Goal: Ask a question: Seek information or help from site administrators or community

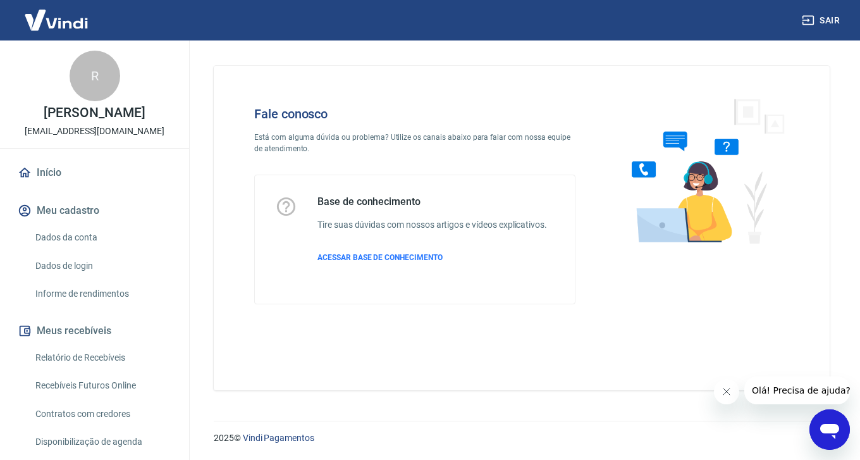
click at [824, 431] on icon "Abrir janela de mensagens" at bounding box center [829, 431] width 19 height 15
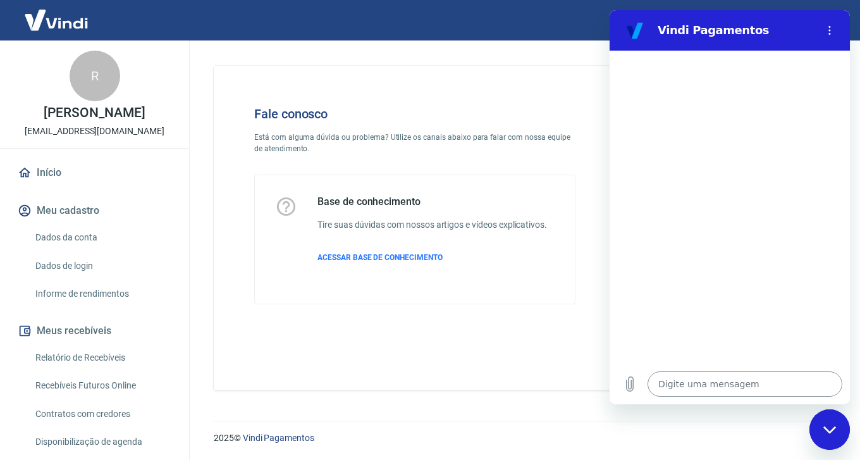
click at [713, 379] on textarea at bounding box center [745, 383] width 195 height 25
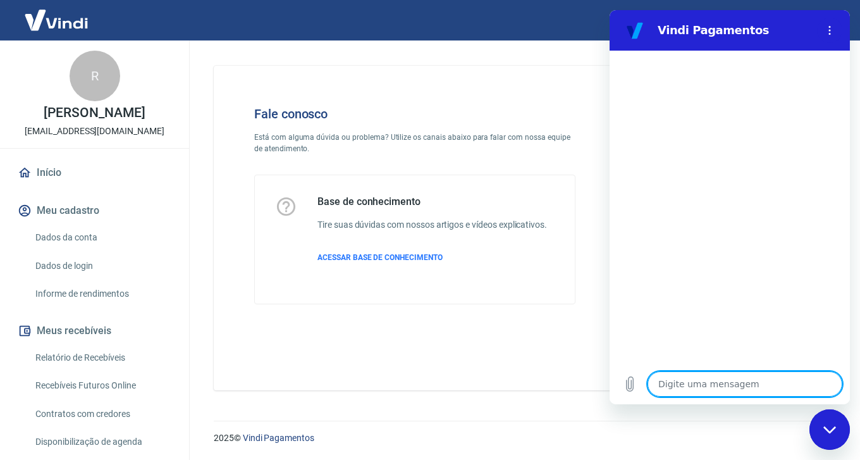
type textarea "O"
type textarea "x"
type textarea "Os"
type textarea "x"
type textarea "Os"
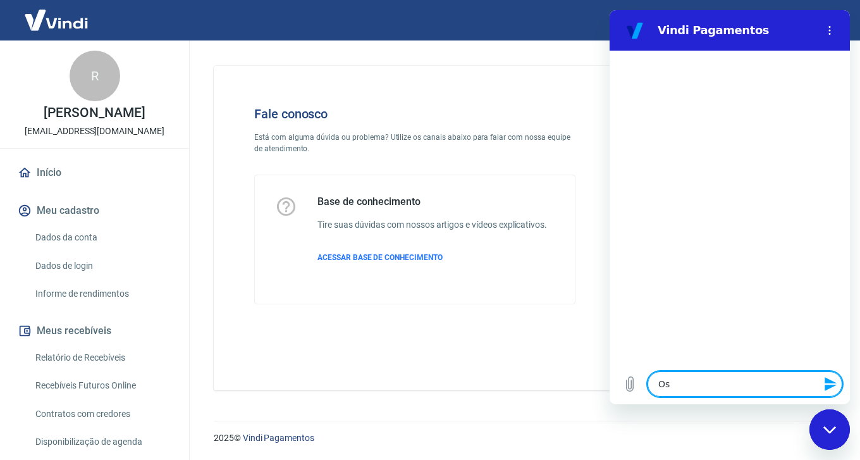
type textarea "x"
type textarea "Os s"
type textarea "x"
type textarea "Os st"
type textarea "x"
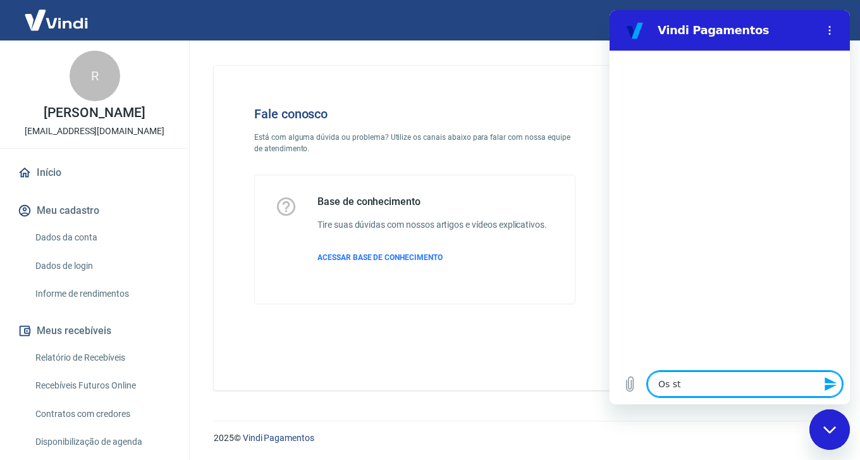
type textarea "Os sta"
type textarea "x"
type textarea "Os stat"
type textarea "x"
type textarea "Os statu"
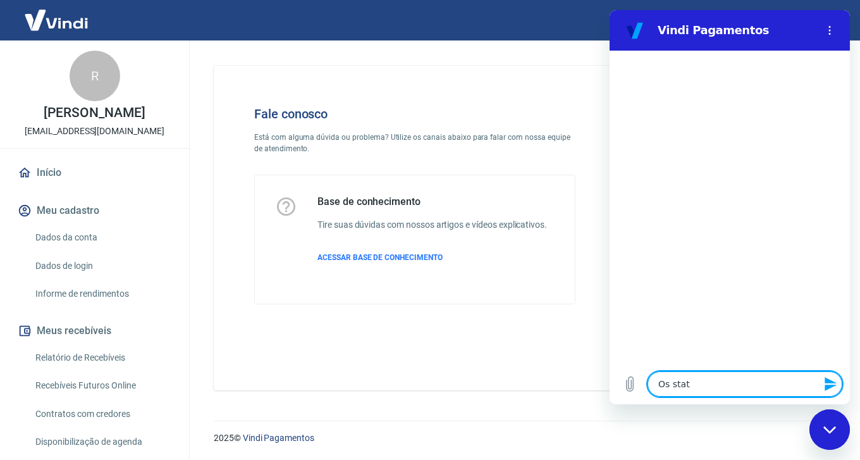
type textarea "x"
type textarea "Os status"
type textarea "x"
type textarea "Os status"
type textarea "x"
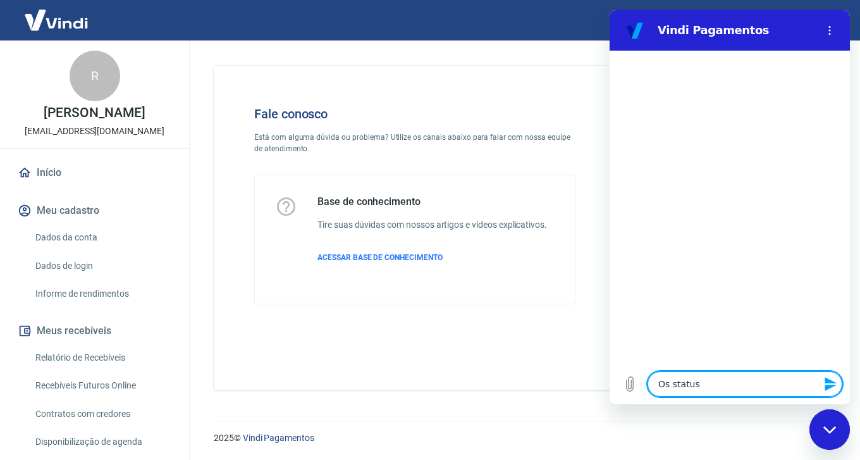
type textarea "Os status d"
type textarea "x"
type textarea "Os status do"
type textarea "x"
type textarea "Os status do"
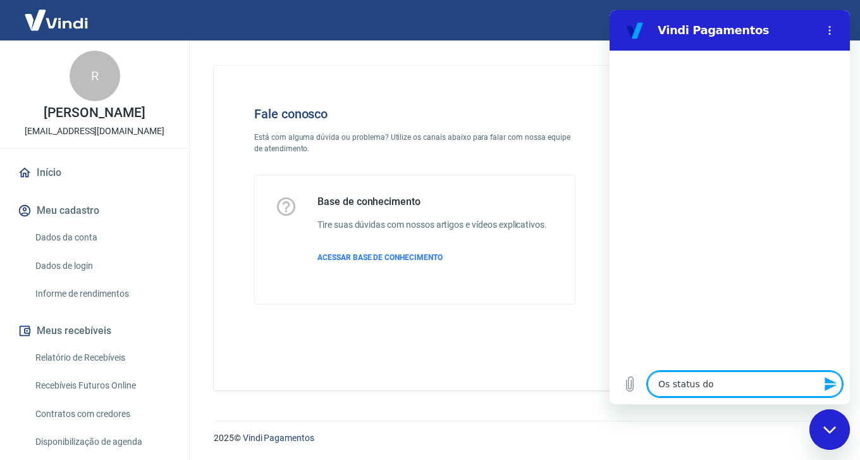
type textarea "x"
type textarea "Os status do p"
type textarea "x"
type textarea "Os status do pe"
type textarea "x"
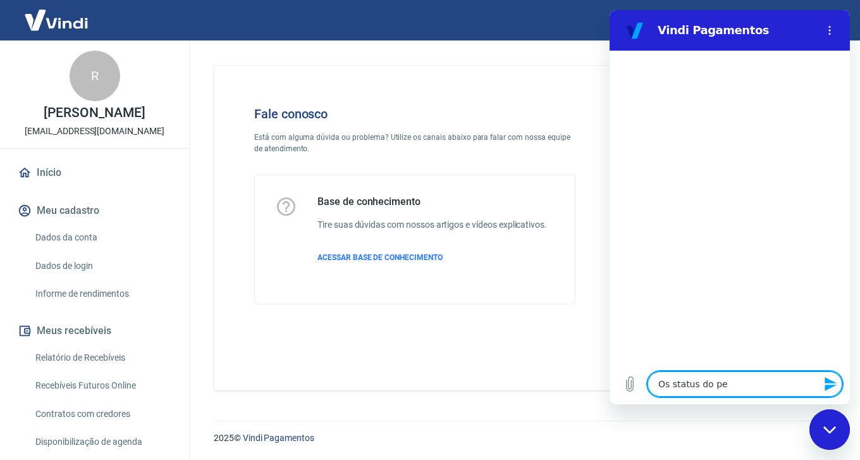
type textarea "Os status do ped"
type textarea "x"
type textarea "Os status do pedi"
type textarea "x"
type textarea "Os status do pedid"
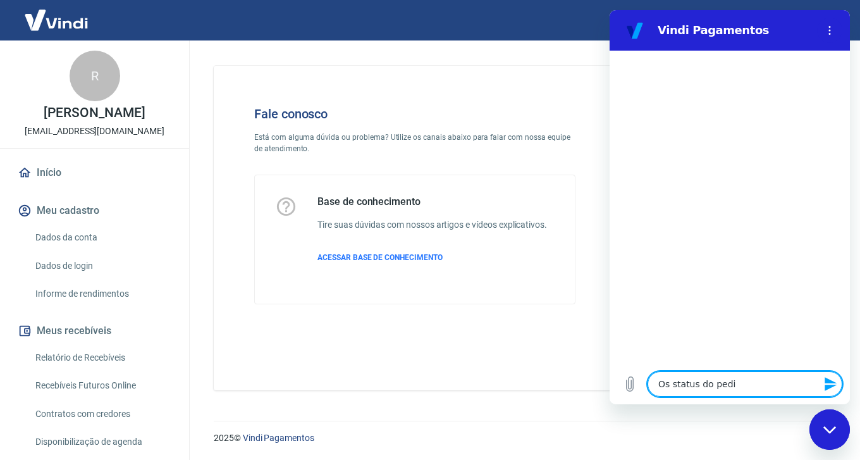
type textarea "x"
type textarea "Os status do pedido"
type textarea "x"
type textarea "Os status do pedidos"
type textarea "x"
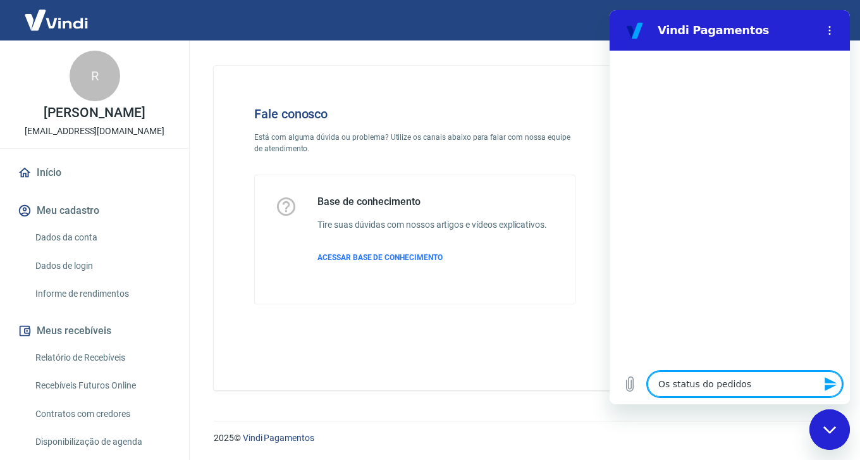
type textarea "Os status do pedidos"
type textarea "x"
type textarea "Os status do pedidos n"
type textarea "x"
type textarea "Os status do pedidos na"
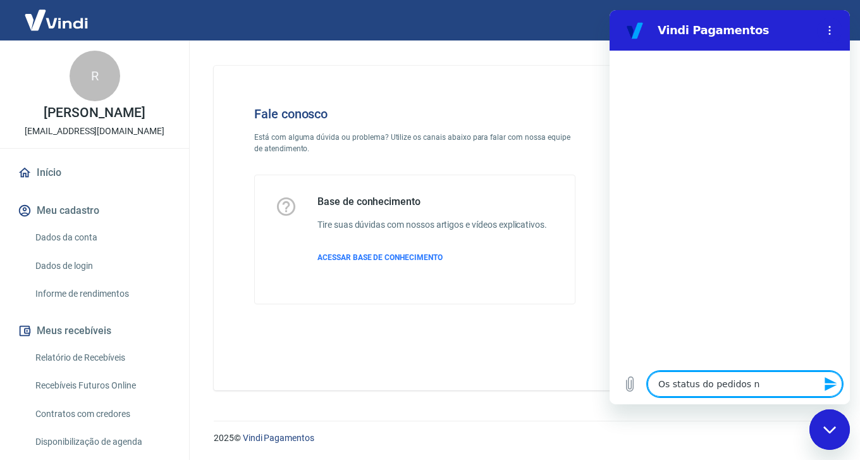
type textarea "x"
type textarea "Os status do pedidos nao"
type textarea "x"
type textarea "Os status do pedidos nao"
type textarea "x"
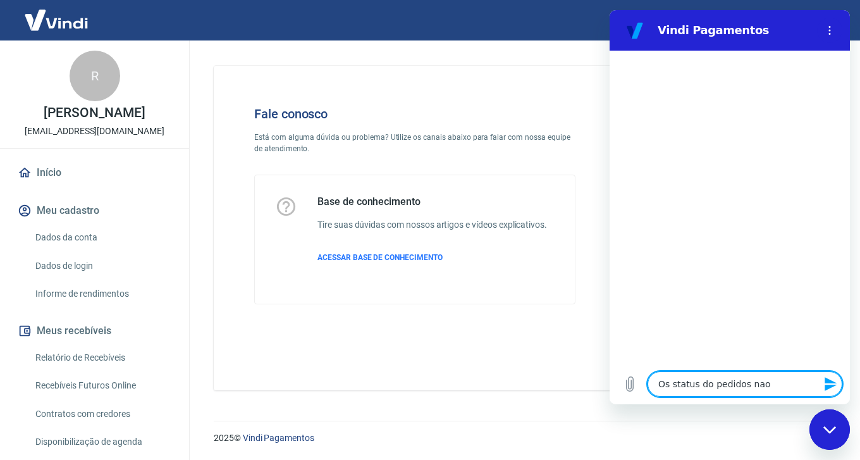
type textarea "Os status do pedidos nao e"
type textarea "x"
type textarea "Os status do pedidos nao es"
type textarea "x"
type textarea "Os status do pedidos nao est"
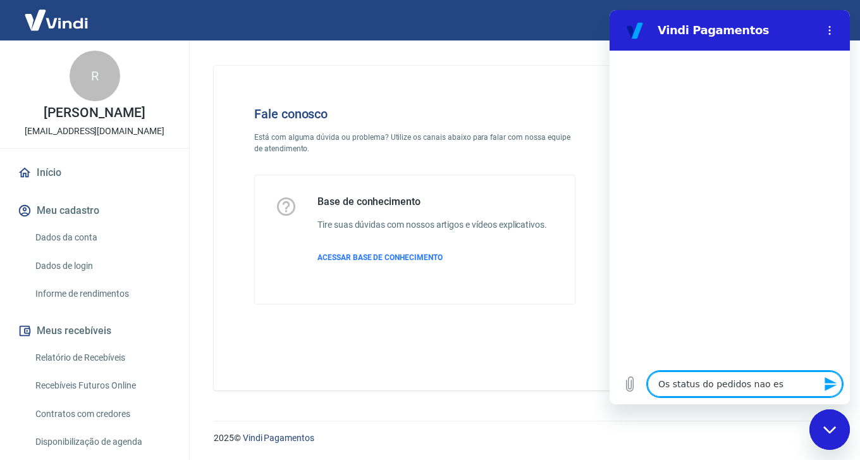
type textarea "x"
type textarea "Os status do pedidos nao esta"
type textarea "x"
type textarea "Os status do pedidos nao estao"
type textarea "x"
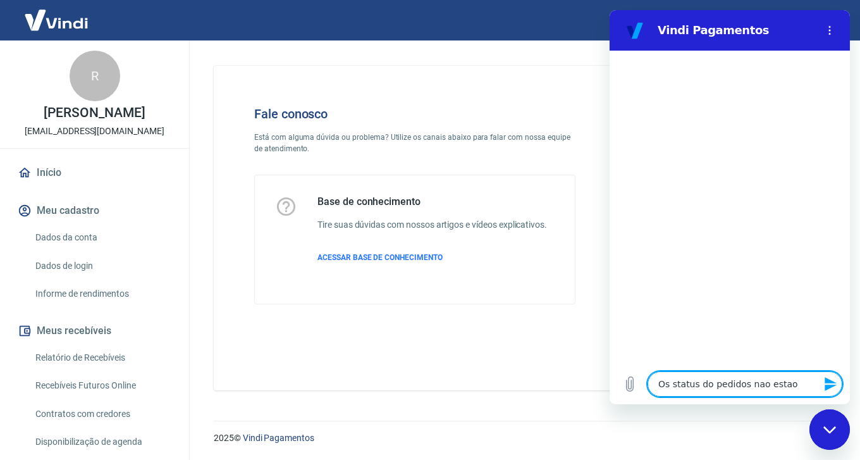
type textarea "Os status do pedidos nao estao"
type textarea "x"
type textarea "Os status do pedidos nao estao a"
type textarea "x"
type textarea "Os status do pedidos nao estao au"
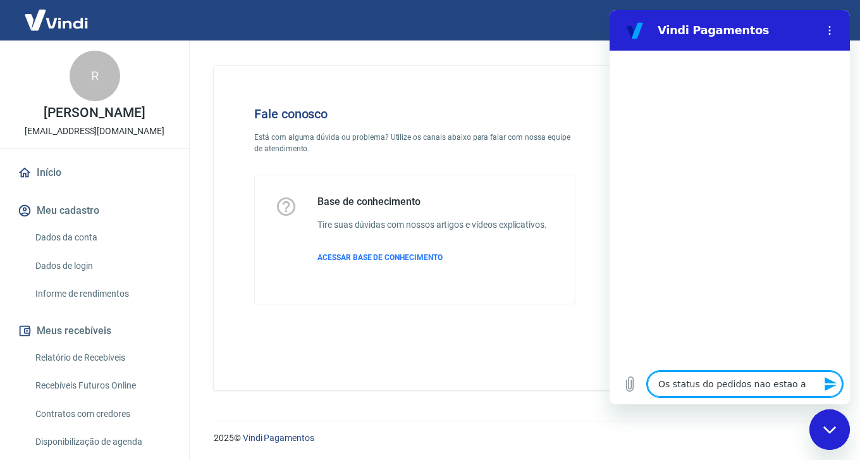
type textarea "x"
type textarea "Os status do pedidos nao estao a"
type textarea "x"
type textarea "Os status do pedidos nao estao at"
type textarea "x"
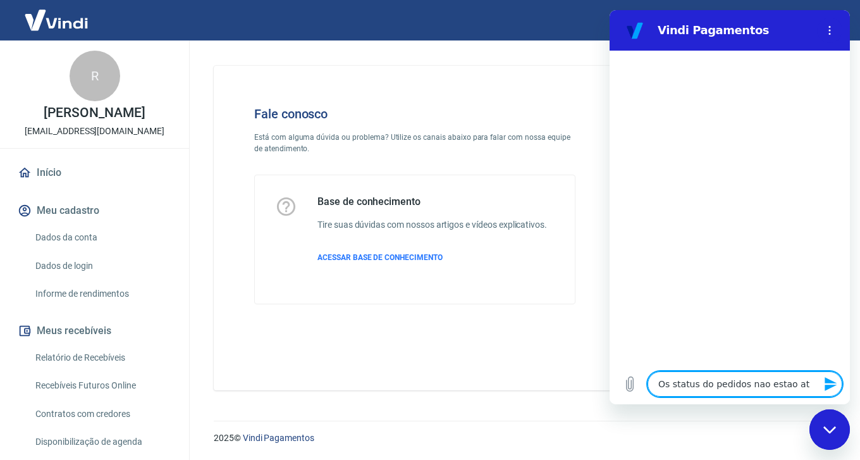
type textarea "Os status do pedidos nao estao atu"
type textarea "x"
type textarea "Os status do pedidos nao estao atua"
type textarea "x"
type textarea "Os status do pedidos nao estao atual"
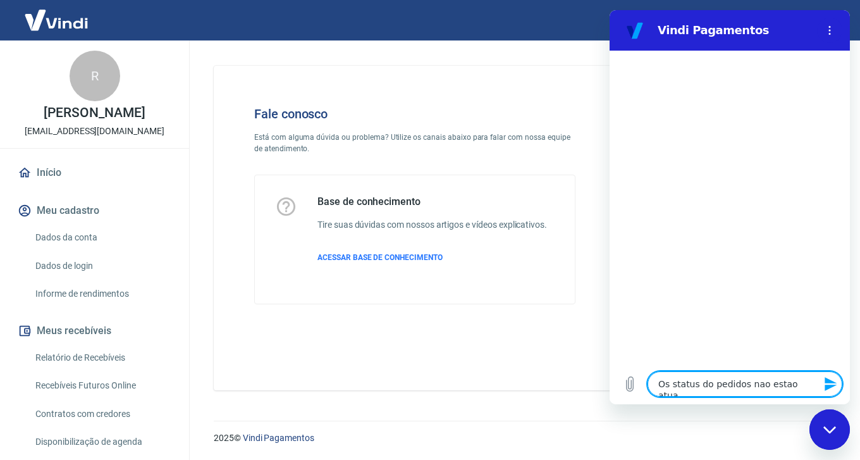
type textarea "x"
type textarea "Os status do pedidos nao estao atuali"
type textarea "x"
type textarea "Os status do pedidos nao estao atualiz"
type textarea "x"
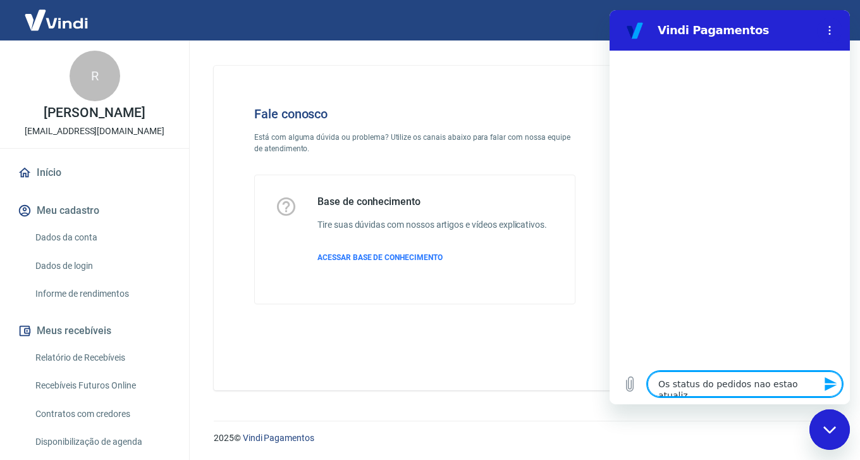
type textarea "Os status do pedidos nao estao atualiza"
type textarea "x"
type textarea "Os status do pedidos nao estao atualizan"
type textarea "x"
type textarea "Os status do pedidos nao estao atualizand"
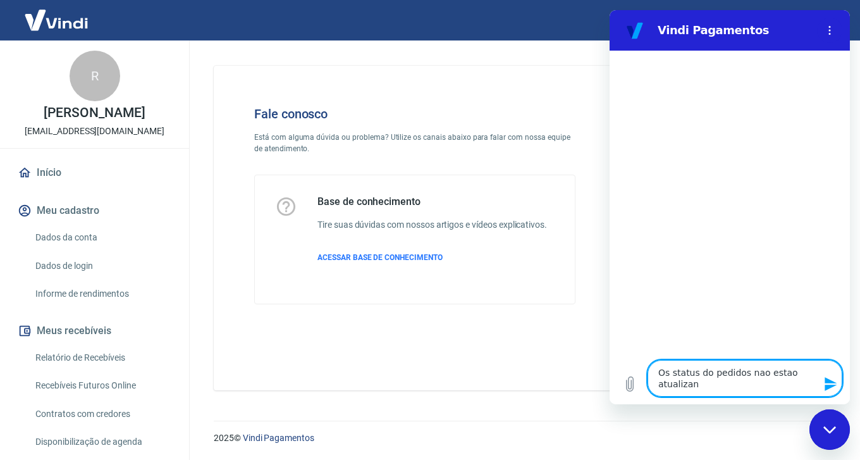
type textarea "x"
type textarea "Os status do pedidos nao estao atualizando"
type textarea "x"
type textarea "Os status do pedidos nao estao atualizando"
type textarea "x"
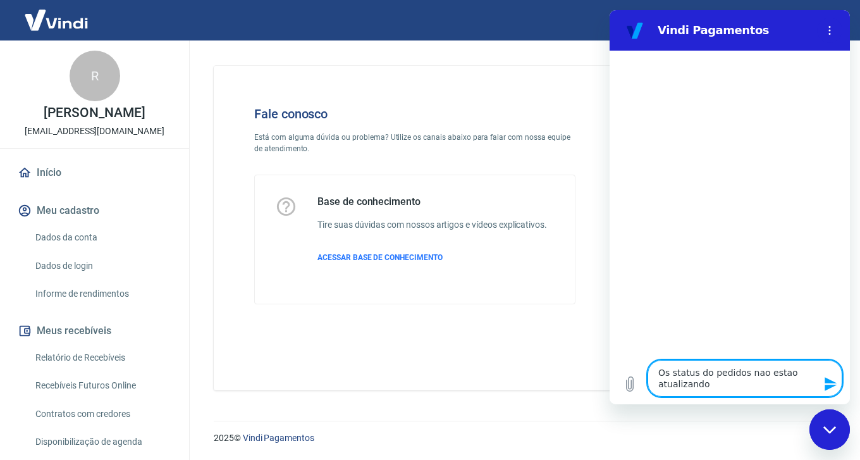
type textarea "Os status do pedidos nao estao atualizando n"
type textarea "x"
type textarea "Os status do pedidos nao estao atualizando no"
type textarea "x"
type textarea "Os status do pedidos nao estao atualizando no"
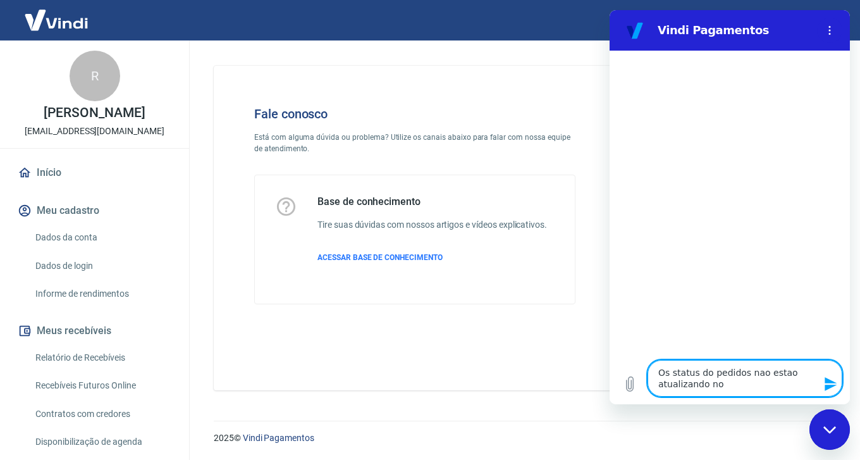
type textarea "x"
type textarea "Os status do pedidos nao estao atualizando no s"
type textarea "x"
type textarea "Os status do pedidos nao estao atualizando no si"
type textarea "x"
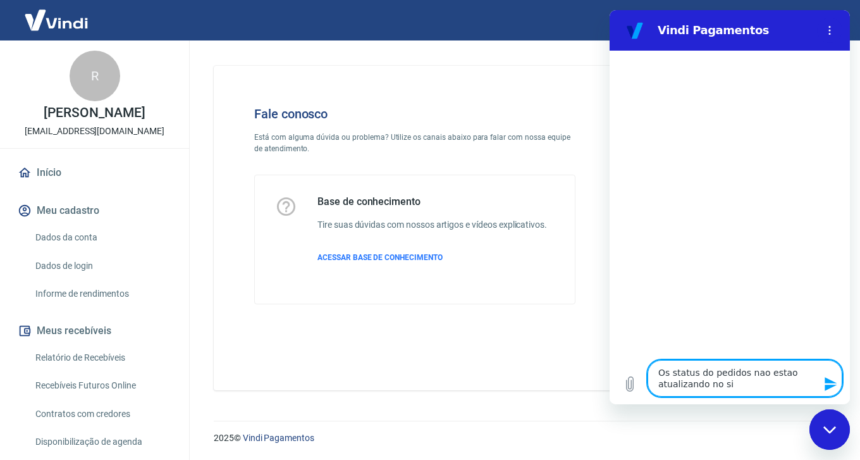
type textarea "Os status do pedidos nao estao atualizando no sit"
type textarea "x"
type textarea "Os status do pedidos nao estao atualizando no site"
type textarea "x"
type textarea "Os status do pedidos nao estao atualizando no sit"
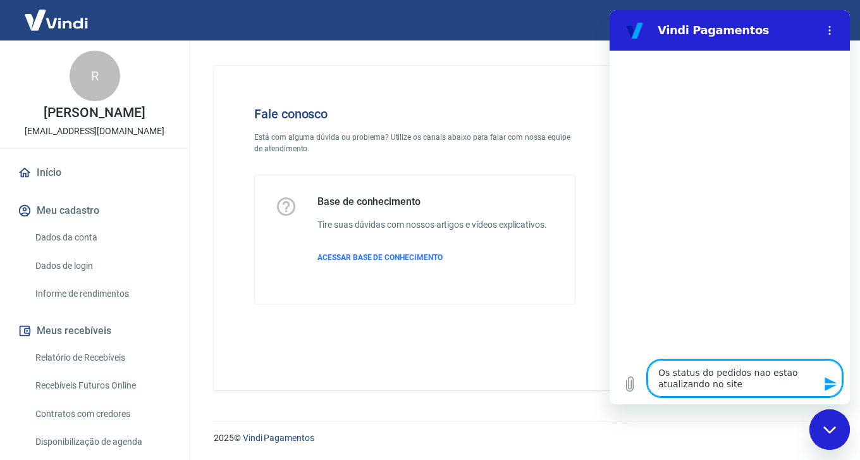
type textarea "x"
type textarea "Os status do pedidos nao estao atualizando no si"
type textarea "x"
type textarea "Os status do pedidos nao estao atualizando no s"
type textarea "x"
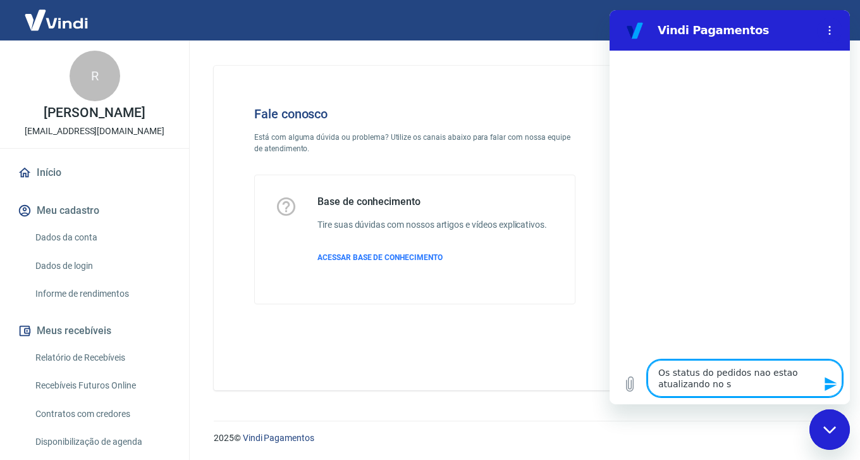
type textarea "Os status do pedidos nao estao atualizando no"
type textarea "x"
type textarea "Os status do pedidos nao estao atualizando no"
type textarea "x"
type textarea "Os status do pedidos nao estao atualizando n"
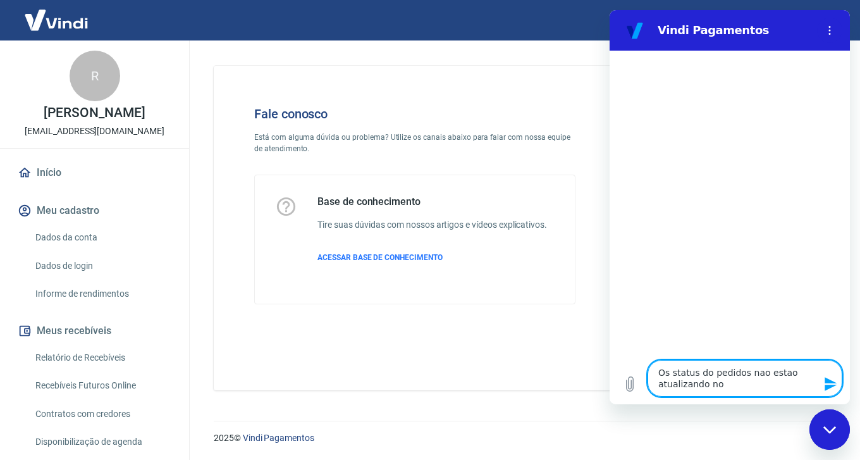
type textarea "x"
type textarea "Os status do pedidos nao estao atualizando na"
type textarea "x"
type textarea "Os status do pedidos nao estao atualizando n"
type textarea "x"
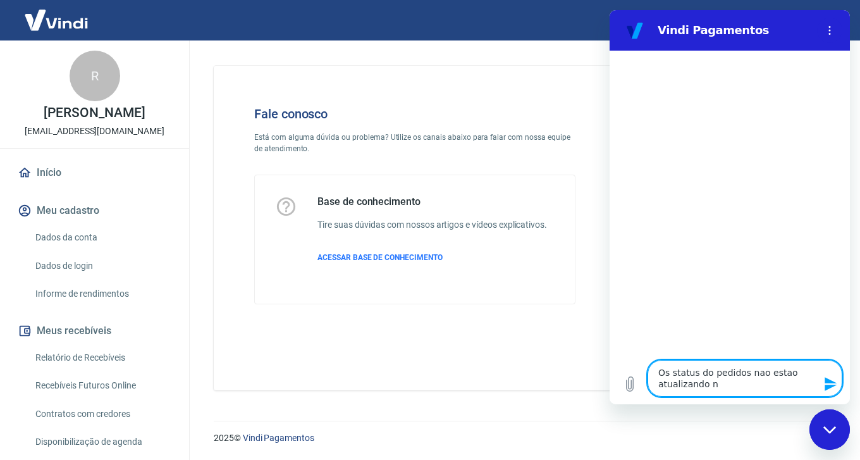
type textarea "Os status do pedidos nao estao atualizando"
type textarea "x"
type textarea "Os status do pedidos nao estao atualizando d"
type textarea "x"
type textarea "Os status do pedidos nao estao atualizando de"
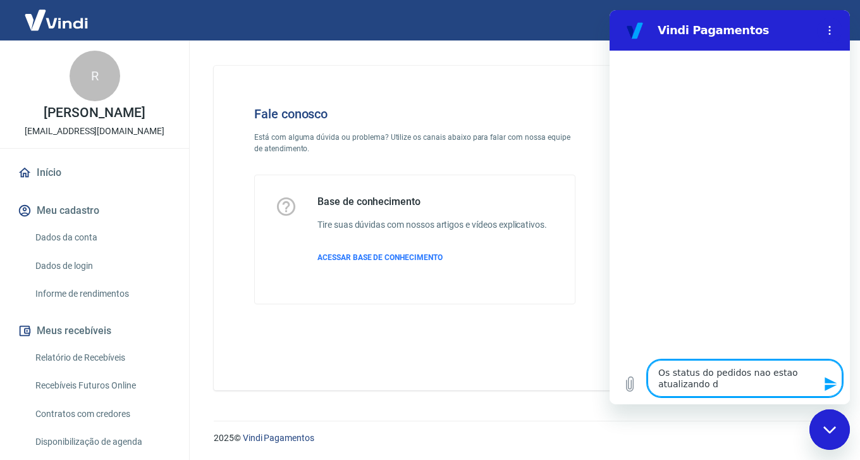
type textarea "x"
type textarea "Os status do pedidos nao estao atualizando den"
type textarea "x"
type textarea "Os status do pedidos nao estao atualizando dent"
type textarea "x"
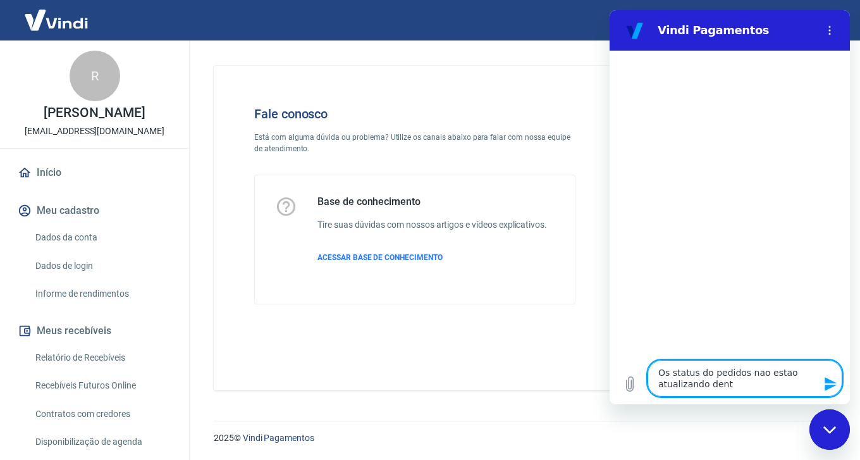
type textarea "Os status do pedidos nao estao atualizando dentr"
type textarea "x"
type textarea "Os status do pedidos nao estao atualizando dentro"
type textarea "x"
type textarea "Os status do pedidos nao estao atualizando dentro"
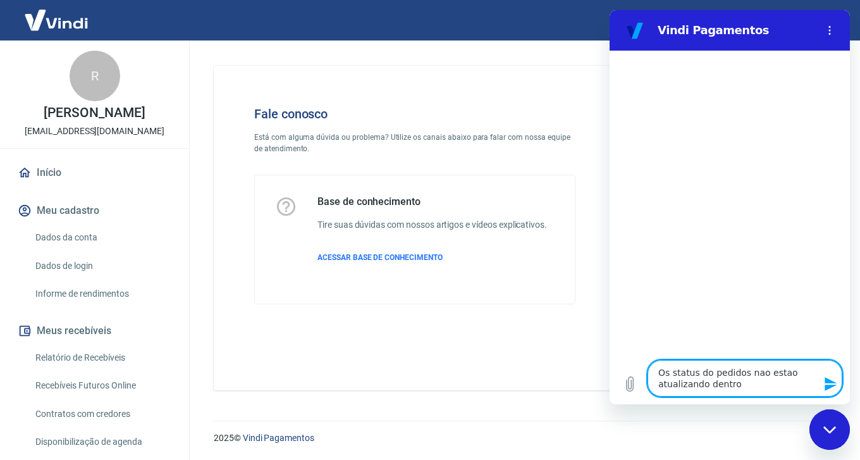
type textarea "x"
type textarea "Os status do pedidos nao estao atualizando dentro d"
type textarea "x"
type textarea "Os status do pedidos nao estao atualizando dentro da"
type textarea "x"
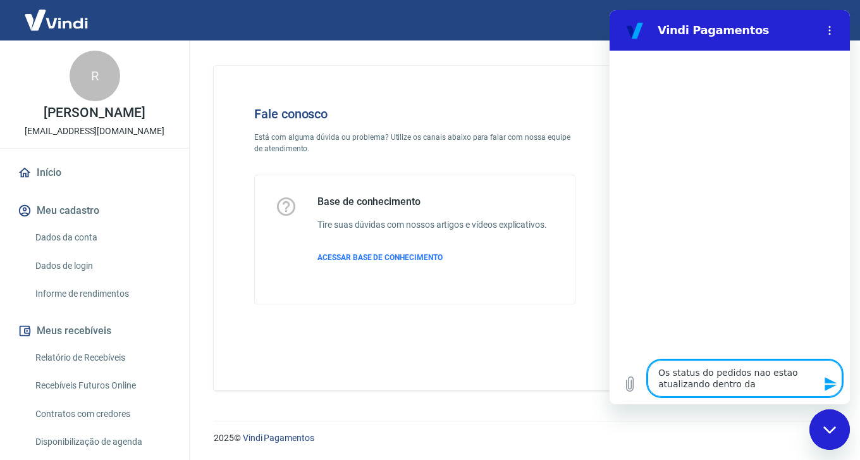
type textarea "Os status do pedidos nao estao atualizando dentro da"
type textarea "x"
type textarea "Os status do pedidos nao estao atualizando dentro da p"
type textarea "x"
type textarea "Os status do pedidos nao estao atualizando dentro da pl"
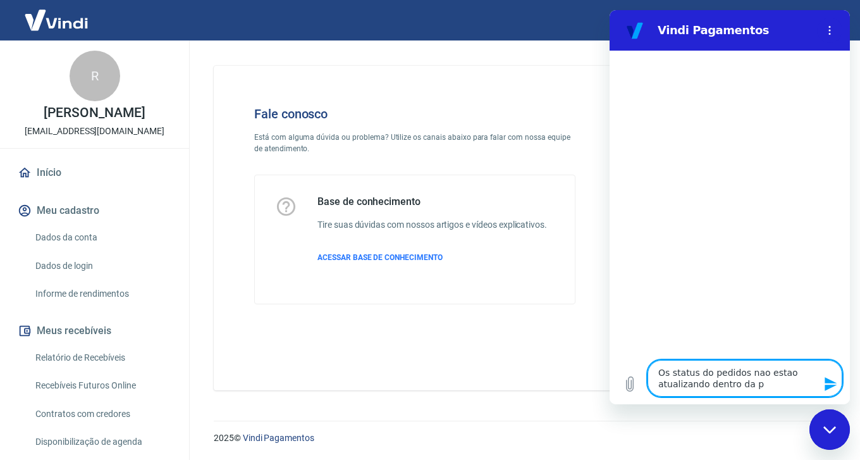
type textarea "x"
type textarea "Os status do pedidos nao estao atualizando dentro da pla"
type textarea "x"
type textarea "Os status do pedidos nao estao atualizando dentro da plat"
type textarea "x"
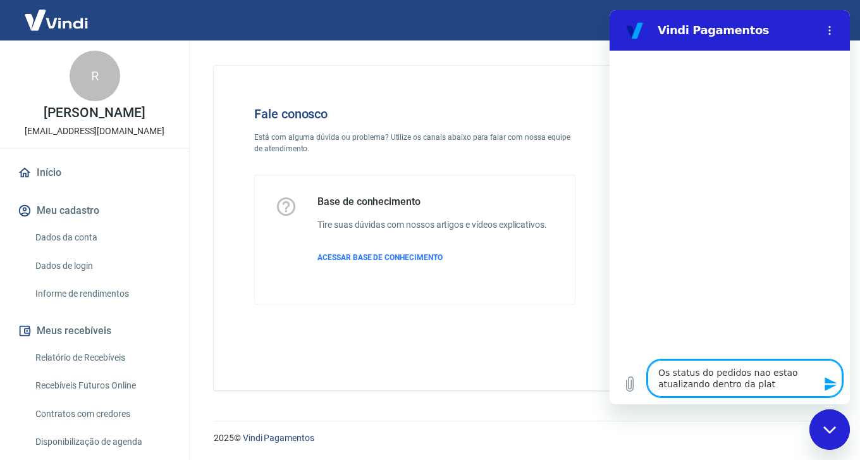
type textarea "Os status do pedidos nao estao atualizando dentro da plata"
type textarea "x"
type textarea "Os status do pedidos nao estao atualizando dentro da plataf"
type textarea "x"
type textarea "Os status do pedidos nao estao atualizando dentro da platafo"
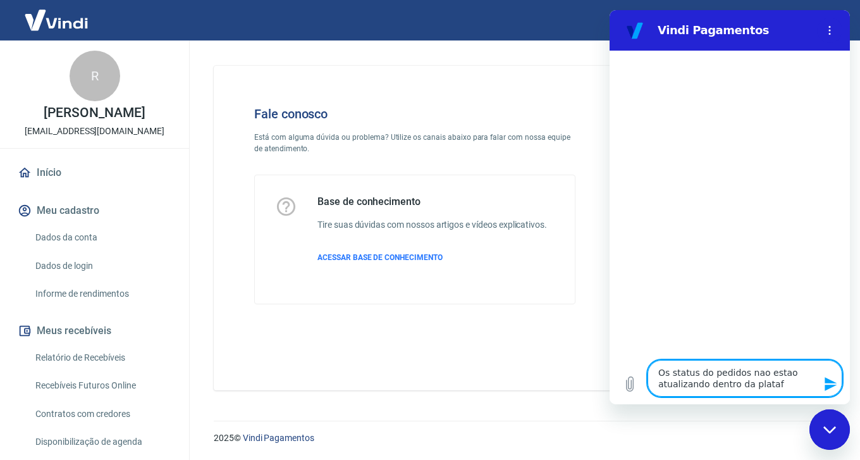
type textarea "x"
type textarea "Os status do pedidos nao estao atualizando dentro da platafor"
type textarea "x"
type textarea "Os status do pedidos nao estao atualizando dentro da plataform"
type textarea "x"
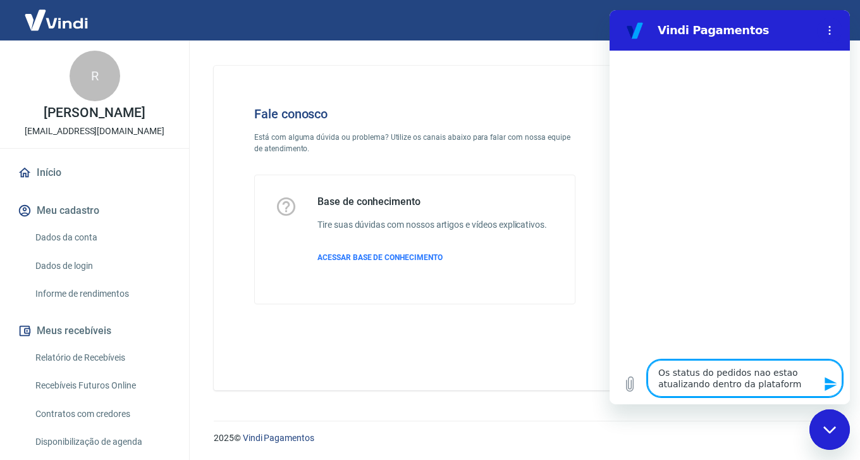
type textarea "Os status do pedidos nao estao atualizando dentro da plataforma"
type textarea "x"
type textarea "Os status do pedidos nao estao atualizando dentro da plataforma"
type textarea "x"
type textarea "Os status do pedidos nao estao atualizando dentro da plataforma T"
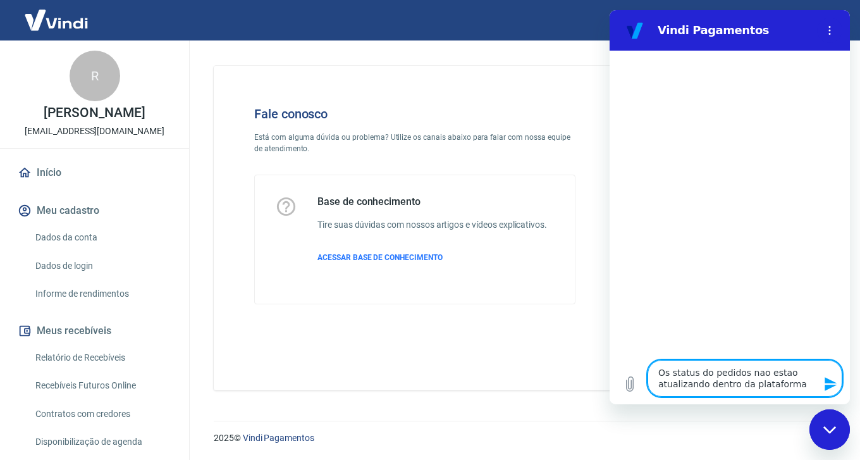
type textarea "x"
type textarea "Os status do pedidos nao estao atualizando dentro da plataforma TR"
type textarea "x"
type textarea "Os status do pedidos nao estao atualizando dentro da plataforma TRA"
type textarea "x"
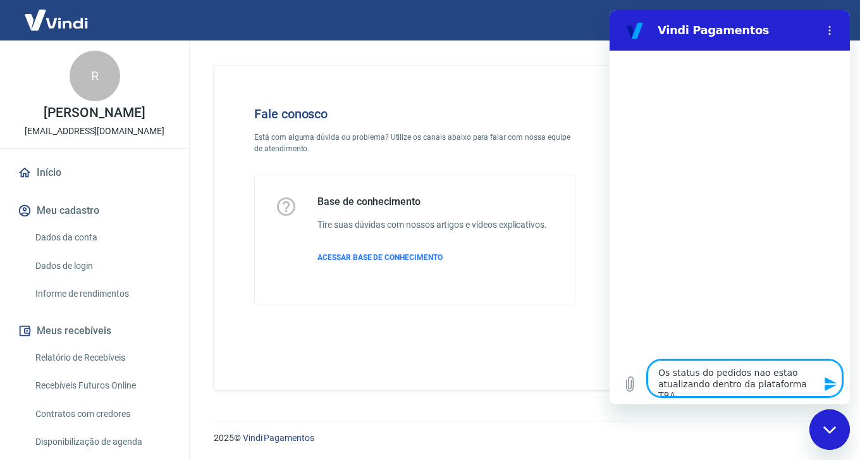
type textarea "Os status do pedidos nao estao atualizando dentro da plataforma TRAY"
type textarea "x"
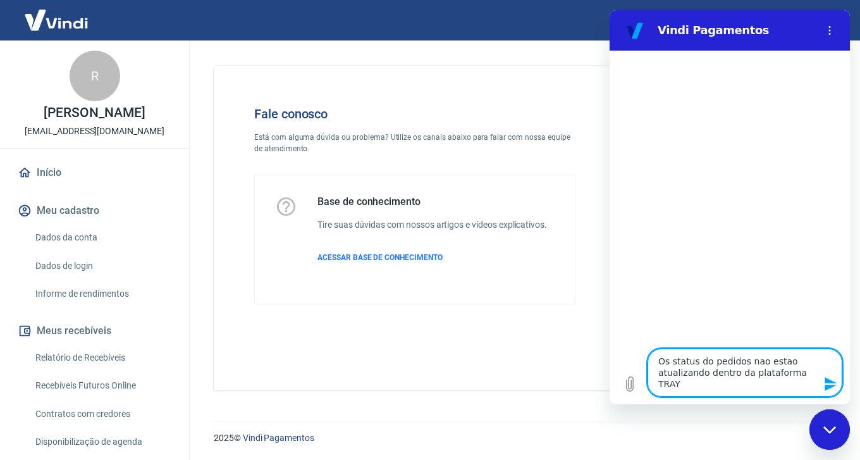
type textarea "Os status do pedidos nao estao atualizando dentro da plataforma TRAY."
type textarea "x"
type textarea "Os status do pedidos nao estao atualizando dentro da plataforma TRAY."
type textarea "x"
type textarea "Os status do pedidos nao estao atualizando dentro da plataforma TRAY. O"
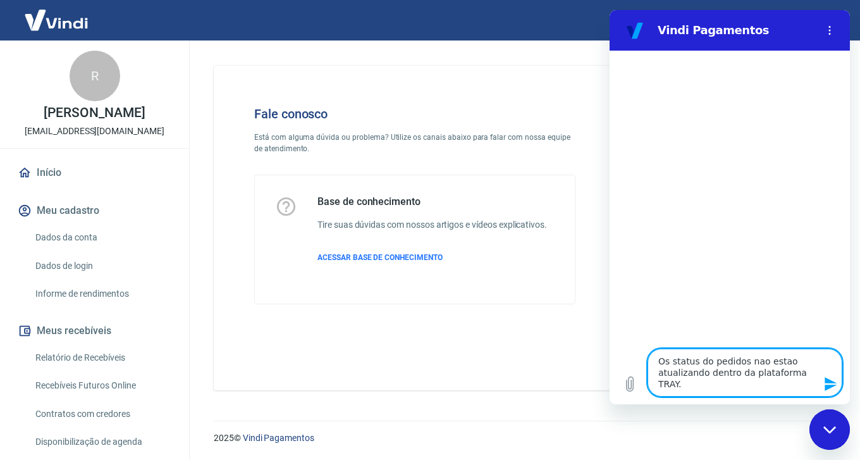
type textarea "x"
type textarea "Os status do pedidos nao estao atualizando dentro da plataforma TRAY. O"
type textarea "x"
type textarea "Os status do pedidos nao estao atualizando dentro da plataforma TRAY. O p"
type textarea "x"
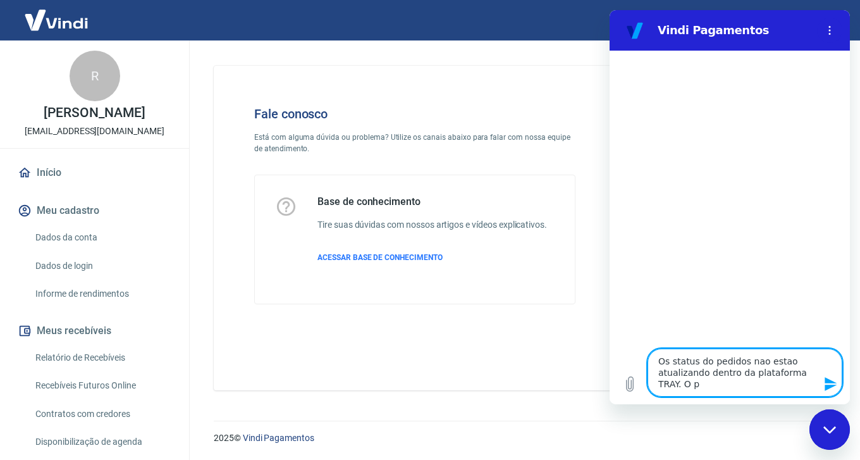
type textarea "Os status do pedidos nao estao atualizando dentro da plataforma TRAY. O pe"
type textarea "x"
type textarea "Os status do pedidos nao estao atualizando dentro da plataforma TRAY. O ped"
type textarea "x"
type textarea "Os status do pedidos nao estao atualizando dentro da plataforma TRAY. O pedi"
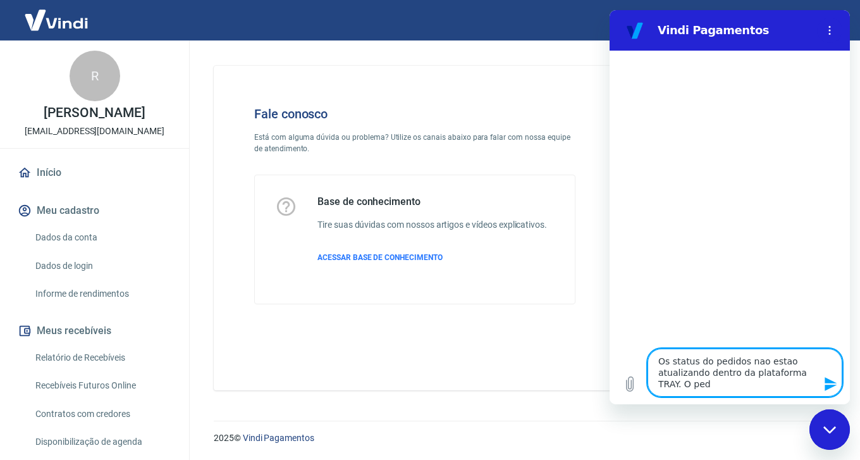
type textarea "x"
type textarea "Os status do pedidos nao estao atualizando dentro da plataforma TRAY. O pedid"
type textarea "x"
type textarea "Os status do pedidos nao estao atualizando dentro da plataforma TRAY. O pedido"
type textarea "x"
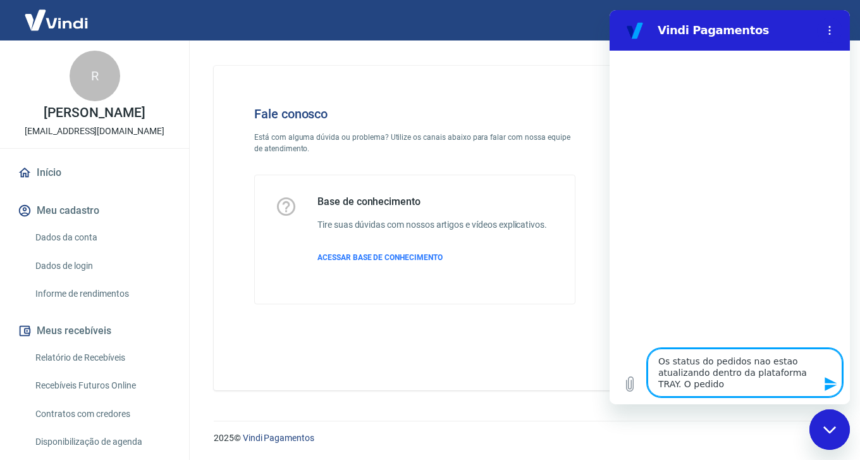
type textarea "Os status do pedidos nao estao atualizando dentro da plataforma TRAY. O pedido"
type textarea "x"
type textarea "Os status do pedidos nao estao atualizando dentro da plataforma TRAY. O pedido e"
type textarea "x"
type textarea "Os status do pedidos nao estao atualizando dentro da plataforma TRAY. O pedido é"
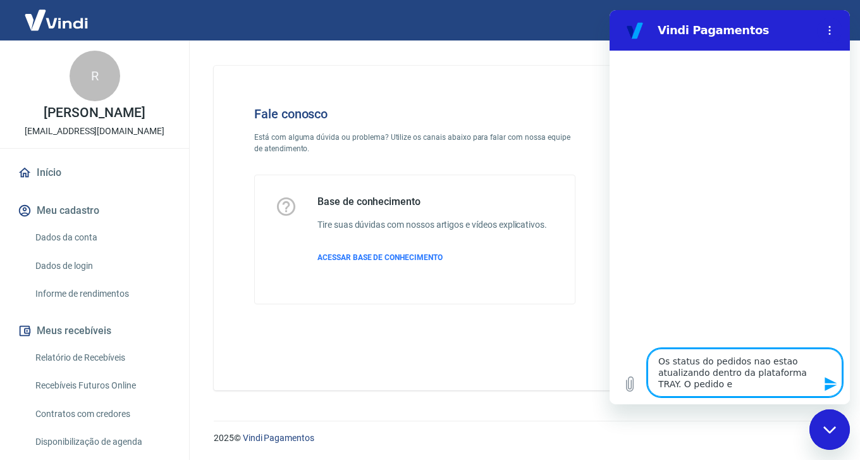
type textarea "x"
type textarea "Os status do pedidos nao estao atualizando dentro da plataforma TRAY. O pedido é"
type textarea "x"
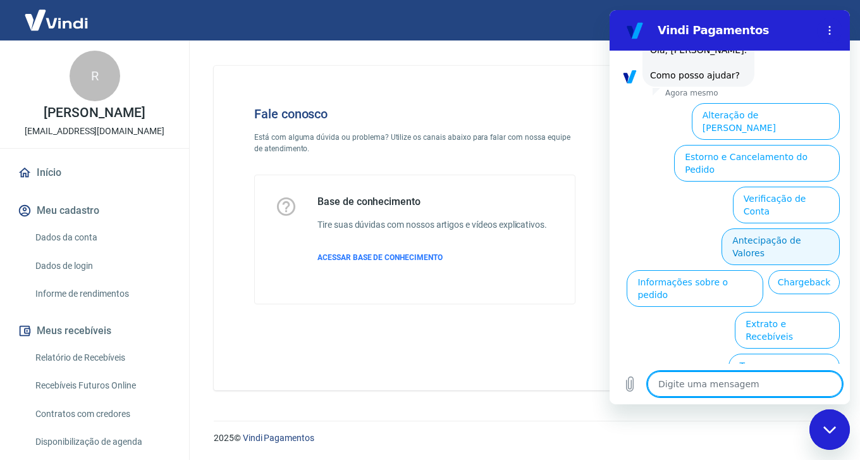
scroll to position [116, 0]
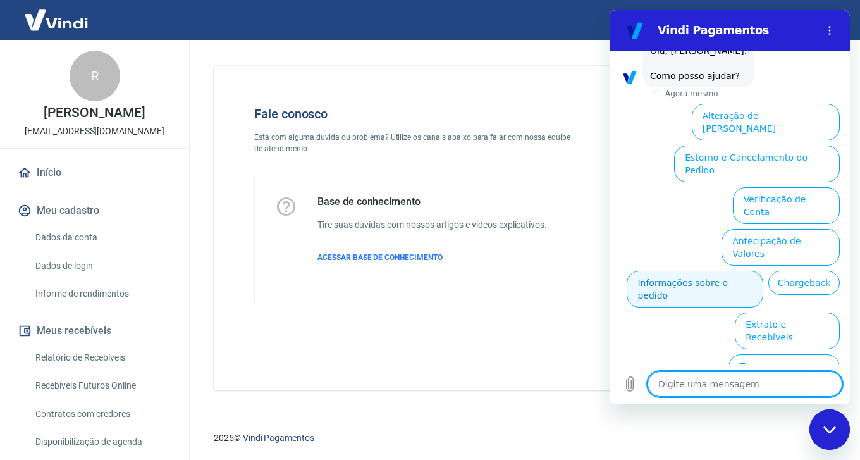
click at [724, 271] on button "Informações sobre o pedido" at bounding box center [695, 289] width 137 height 37
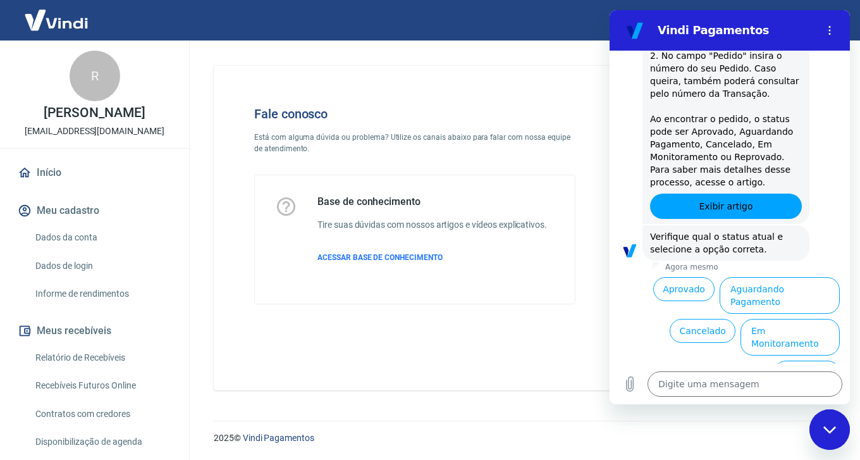
scroll to position [334, 0]
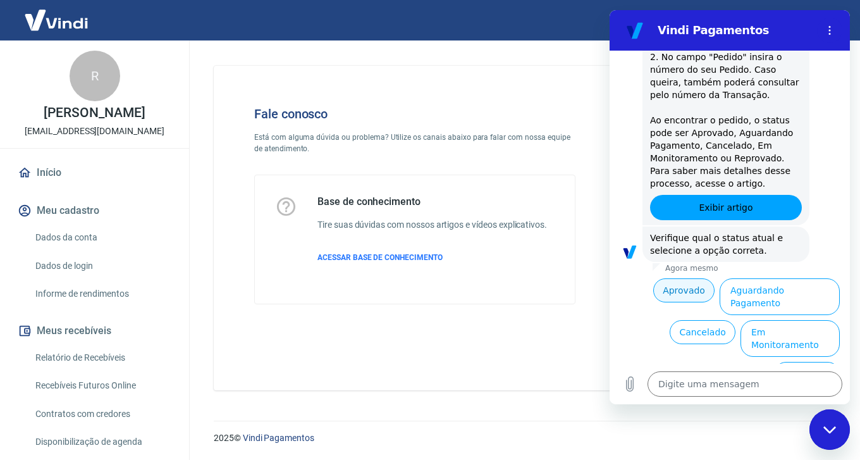
click at [697, 290] on button "Aprovado" at bounding box center [683, 290] width 61 height 24
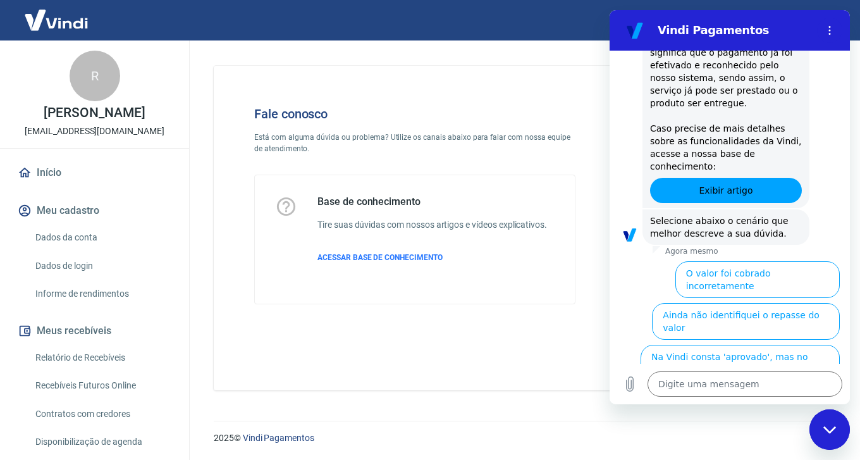
scroll to position [717, 0]
